Goal: Task Accomplishment & Management: Manage account settings

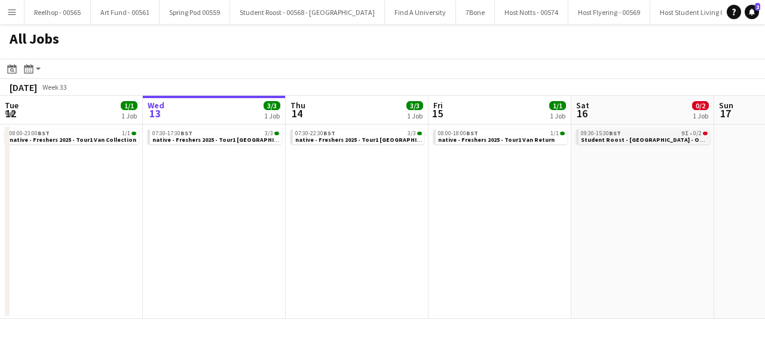
click at [635, 132] on div "09:30-15:30 BST 9I • 0/2" at bounding box center [644, 133] width 127 height 6
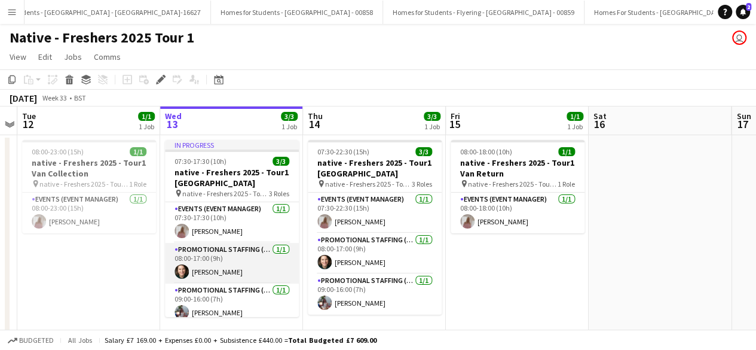
click at [219, 254] on app-card-role "Promotional Staffing (Brand Ambassadors) 1/1 08:00-17:00 (9h) Shian Denovan" at bounding box center [232, 263] width 134 height 41
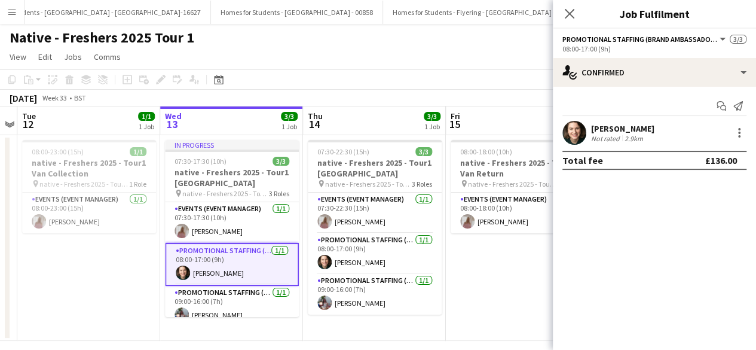
click at [574, 126] on app-user-avatar at bounding box center [575, 133] width 24 height 24
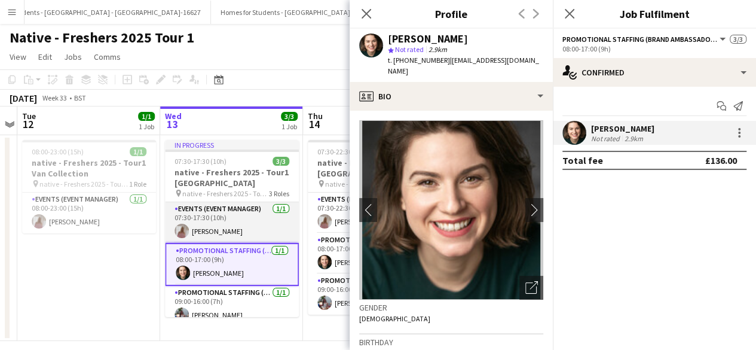
click at [240, 221] on app-card-role "Events (Event Manager) 1/1 07:30-17:30 (10h) Sharon Learmonth" at bounding box center [232, 222] width 134 height 41
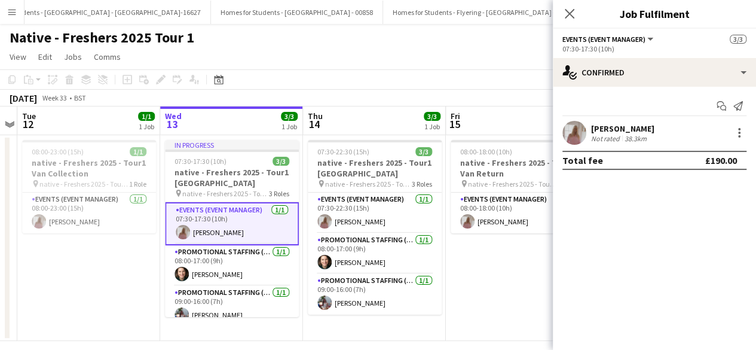
click at [578, 131] on app-user-avatar at bounding box center [575, 133] width 24 height 24
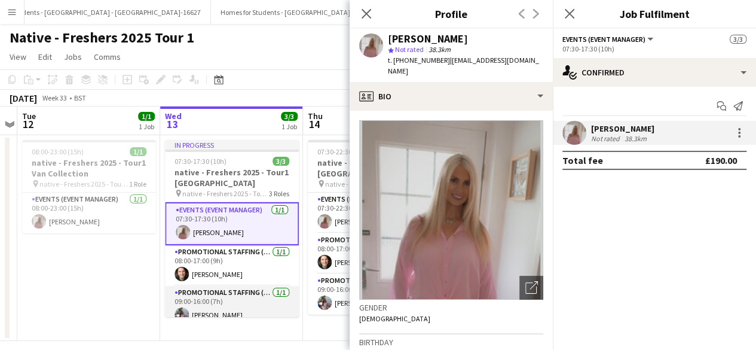
click at [242, 306] on app-card-role "Promotional Staffing (Brand Ambassadors) 1/1 09:00-16:00 (7h) Mia Dunphy" at bounding box center [232, 306] width 134 height 41
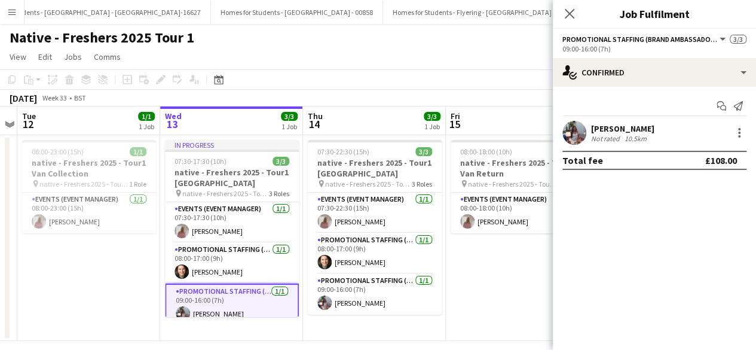
click at [588, 132] on div "Mia Dunphy Not rated 10.5km" at bounding box center [654, 133] width 203 height 24
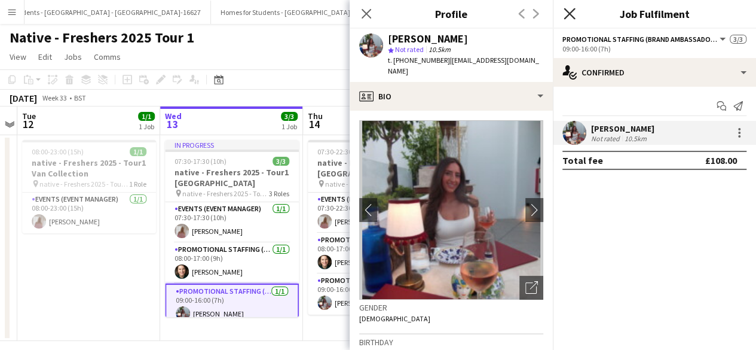
click at [570, 14] on icon at bounding box center [569, 13] width 11 height 11
